Goal: Information Seeking & Learning: Learn about a topic

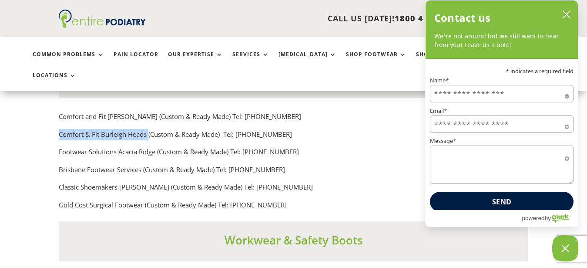
scroll to position [6112, 0]
click at [566, 13] on icon "close chatbox" at bounding box center [566, 14] width 7 height 7
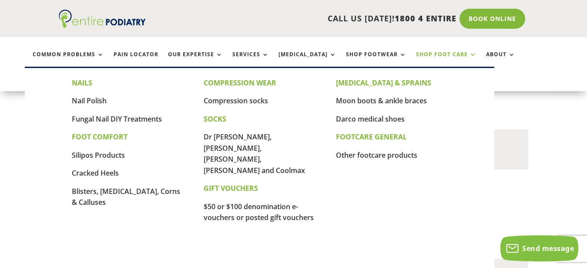
scroll to position [4819, 0]
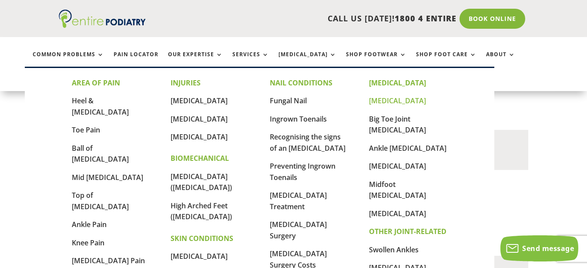
click at [395, 101] on link "[MEDICAL_DATA]" at bounding box center [397, 101] width 57 height 10
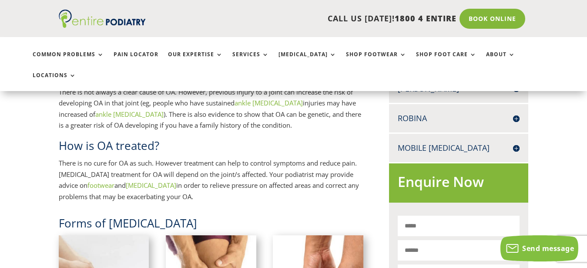
scroll to position [577, 0]
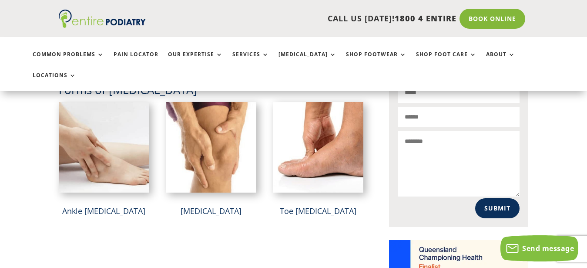
click at [116, 115] on img at bounding box center [104, 147] width 91 height 91
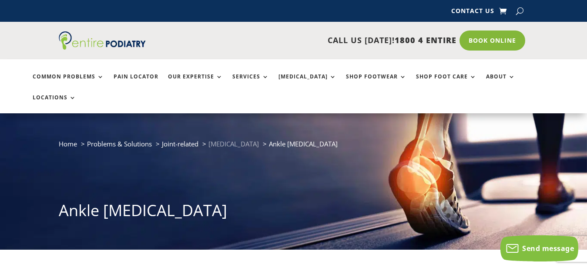
click at [232, 139] on span "[MEDICAL_DATA]" at bounding box center [234, 143] width 51 height 9
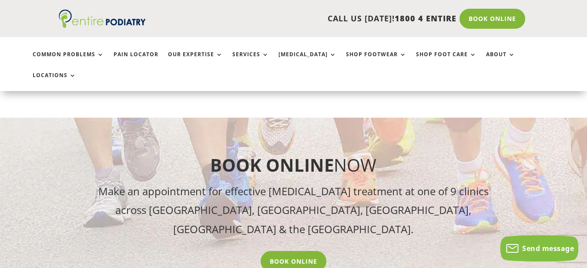
scroll to position [799, 0]
